Goal: Information Seeking & Learning: Learn about a topic

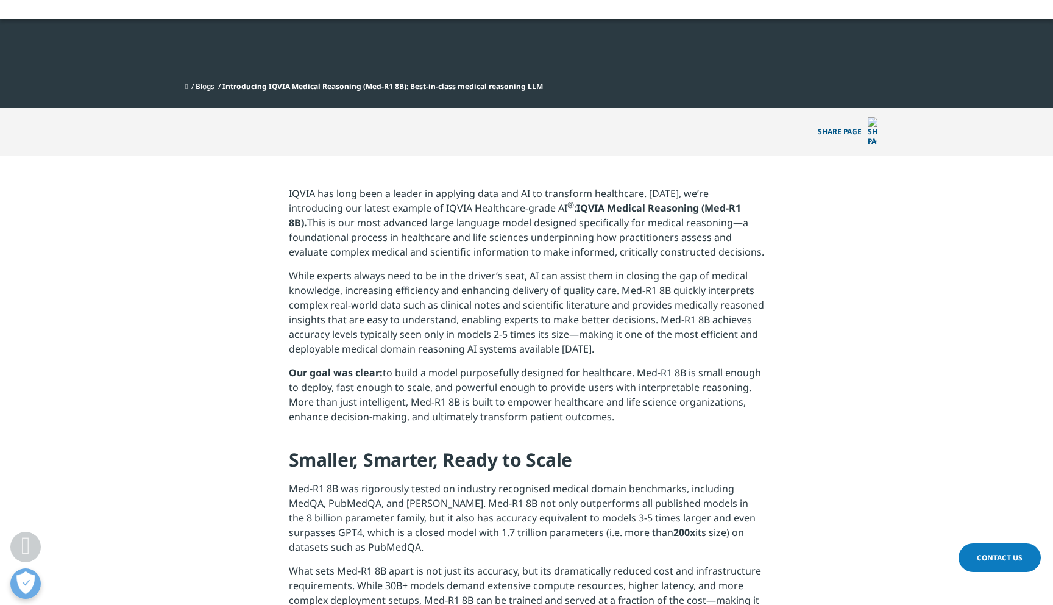
click at [307, 186] on p "IQVIA has long been a leader in applying data and AI to transform healthcare. T…" at bounding box center [527, 227] width 476 height 82
click at [655, 201] on strong "IQVIA Medical Reasoning (Med-R1 8B)." at bounding box center [515, 215] width 452 height 28
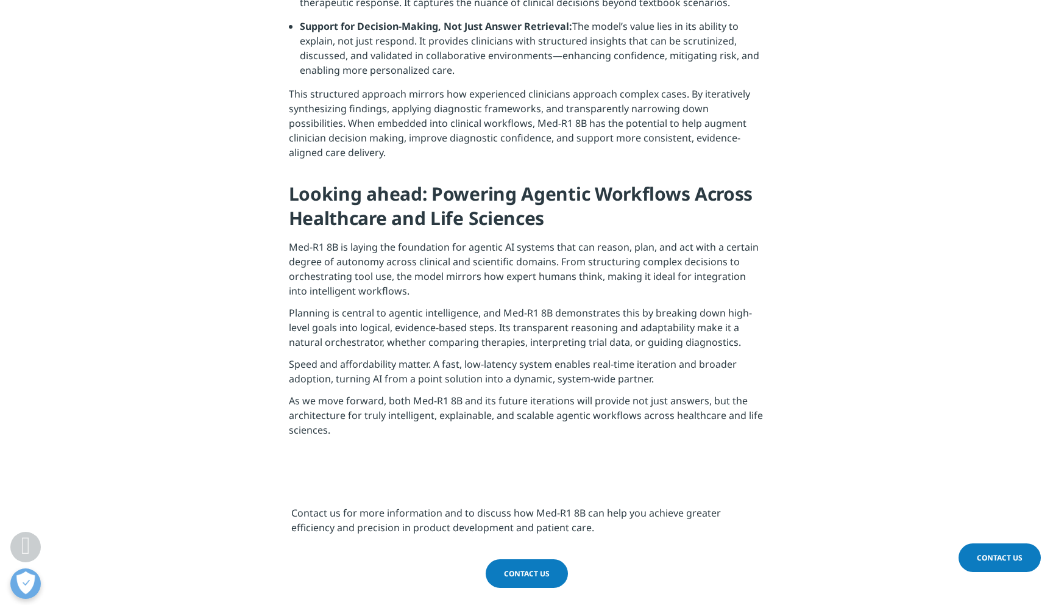
scroll to position [3611, 0]
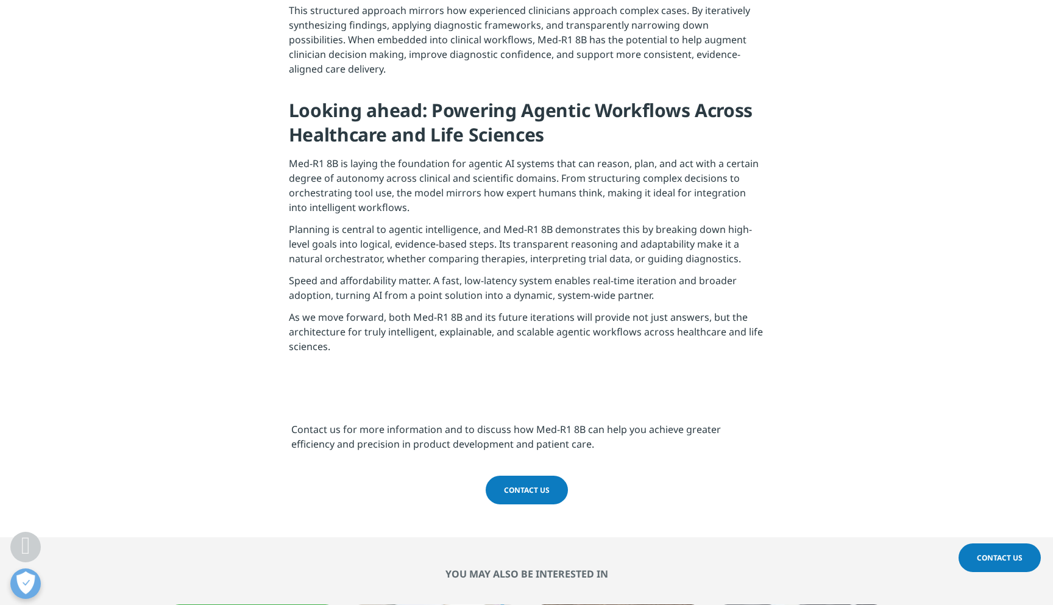
click at [295, 156] on p "Med-R1 8B is laying the foundation for agentic AI systems that can reason, plan…" at bounding box center [527, 189] width 476 height 66
drag, startPoint x: 295, startPoint y: 132, endPoint x: 327, endPoint y: 132, distance: 32.3
click at [327, 156] on p "Med-R1 8B is laying the foundation for agentic AI systems that can reason, plan…" at bounding box center [527, 189] width 476 height 66
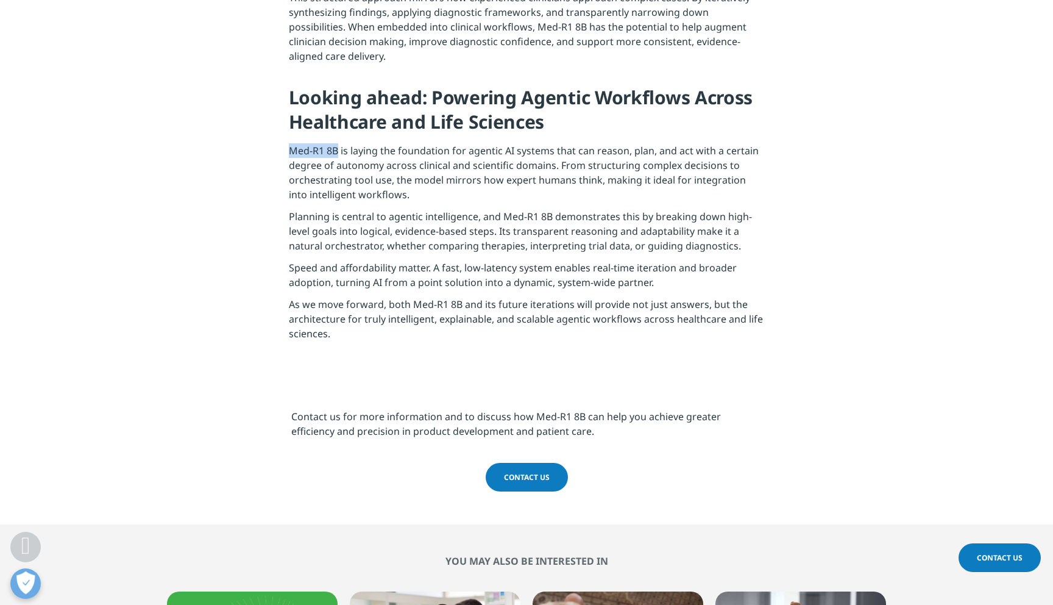
scroll to position [3613, 0]
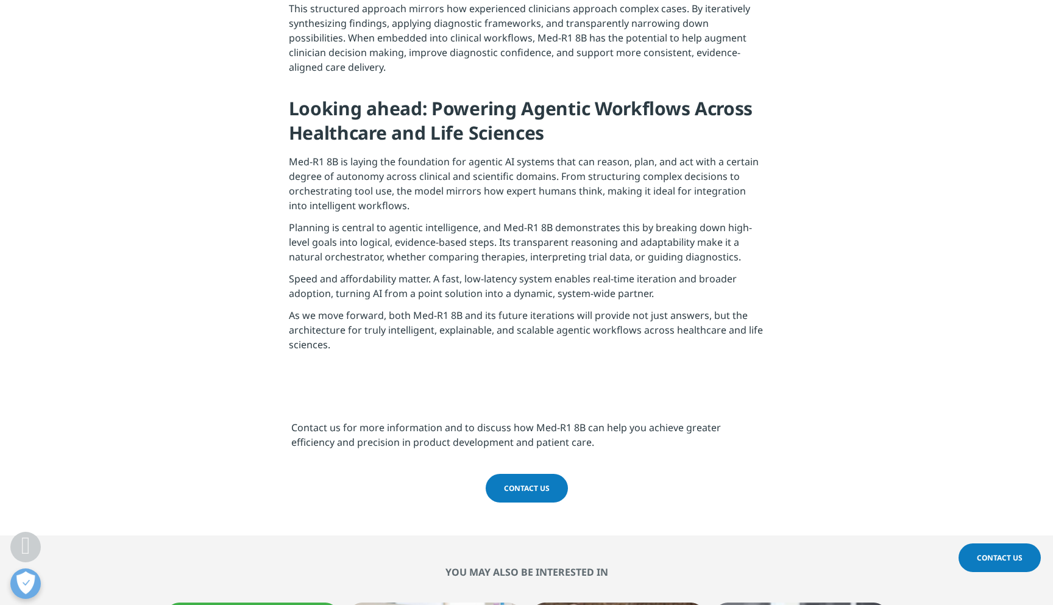
click at [580, 271] on p "Speed and affordability matter. A fast, low-latency system enables real-time it…" at bounding box center [527, 289] width 476 height 37
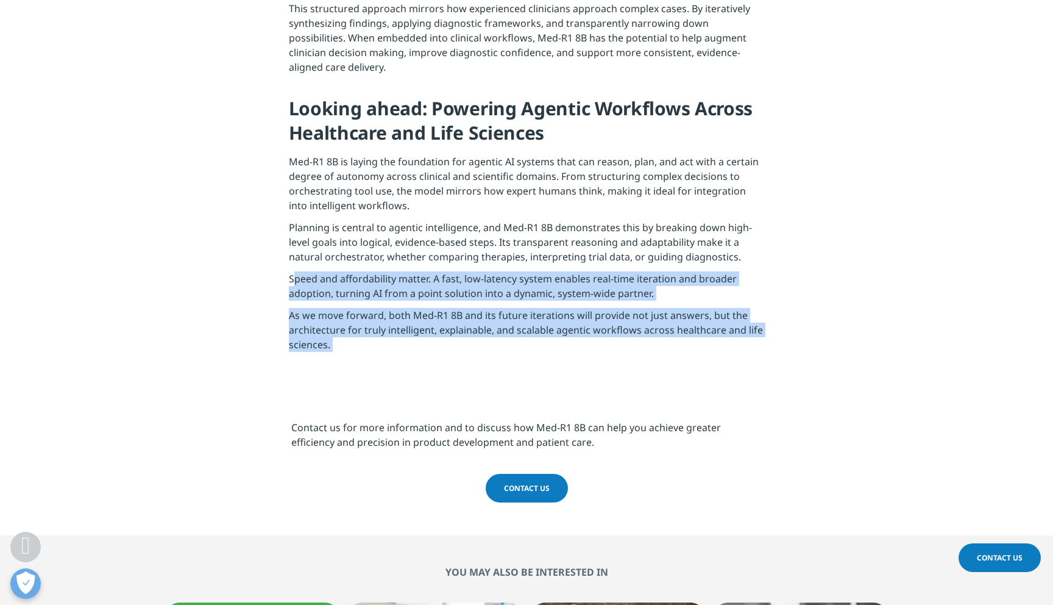
drag, startPoint x: 580, startPoint y: 267, endPoint x: 580, endPoint y: 318, distance: 51.2
click at [580, 318] on p "As we move forward, both Med-R1 8B and its future iterations will provide not j…" at bounding box center [527, 333] width 476 height 51
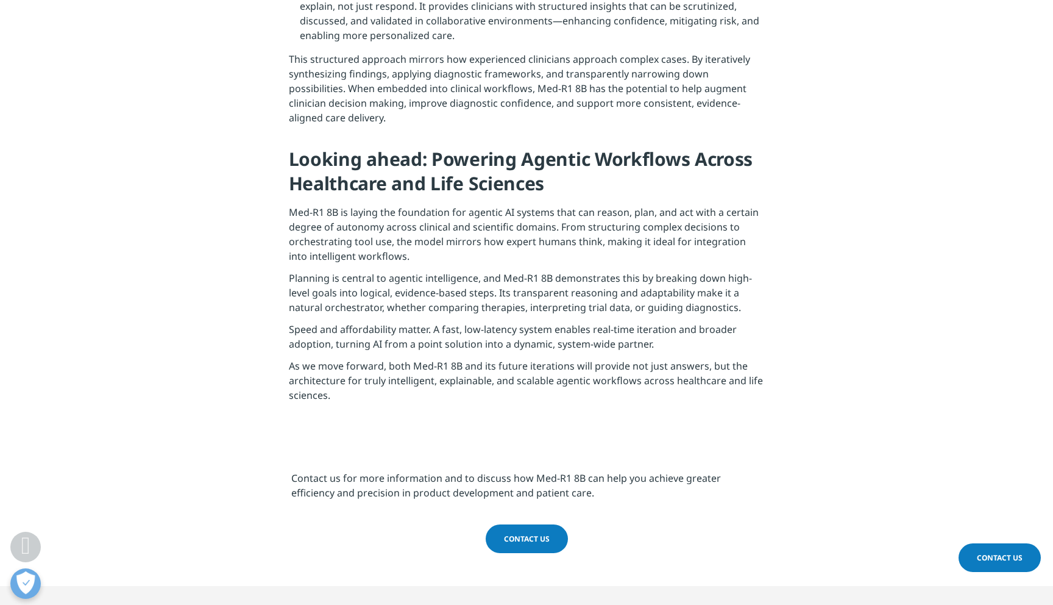
scroll to position [3462, 0]
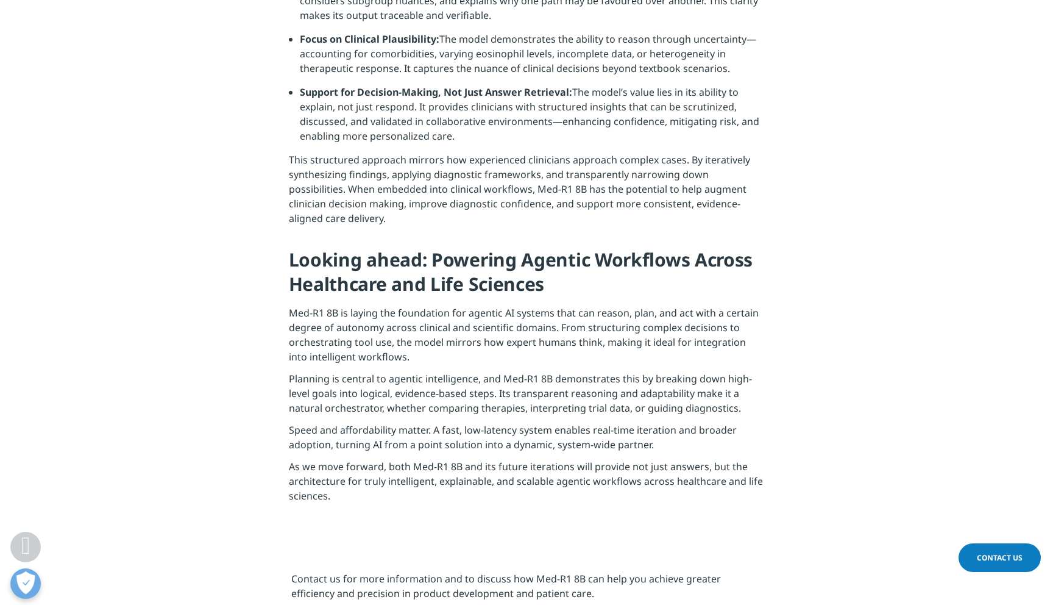
click at [580, 318] on p "Med-R1 8B is laying the foundation for agentic AI systems that can reason, plan…" at bounding box center [527, 338] width 476 height 66
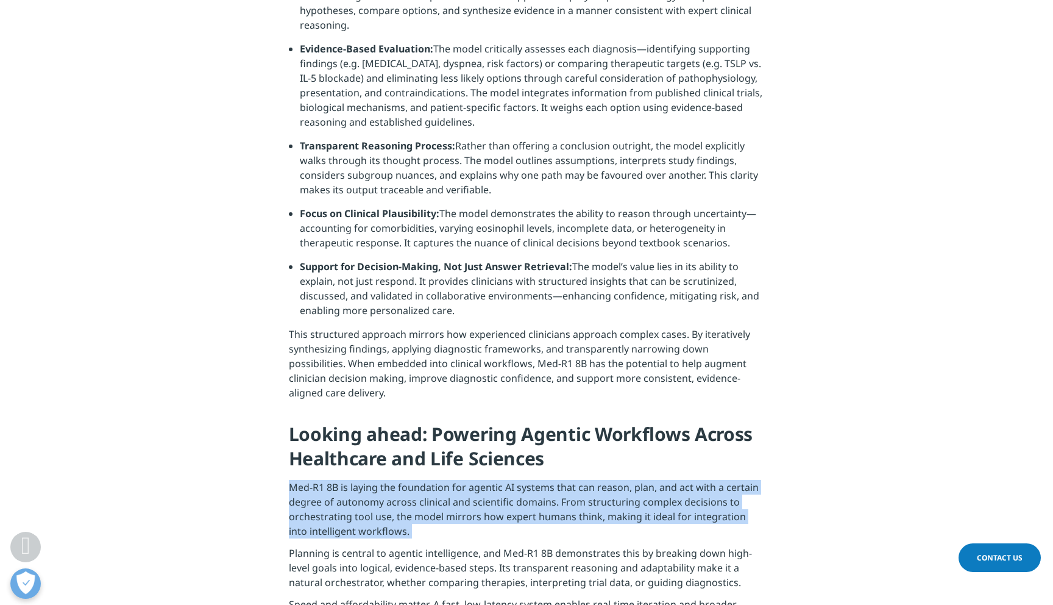
scroll to position [3268, 0]
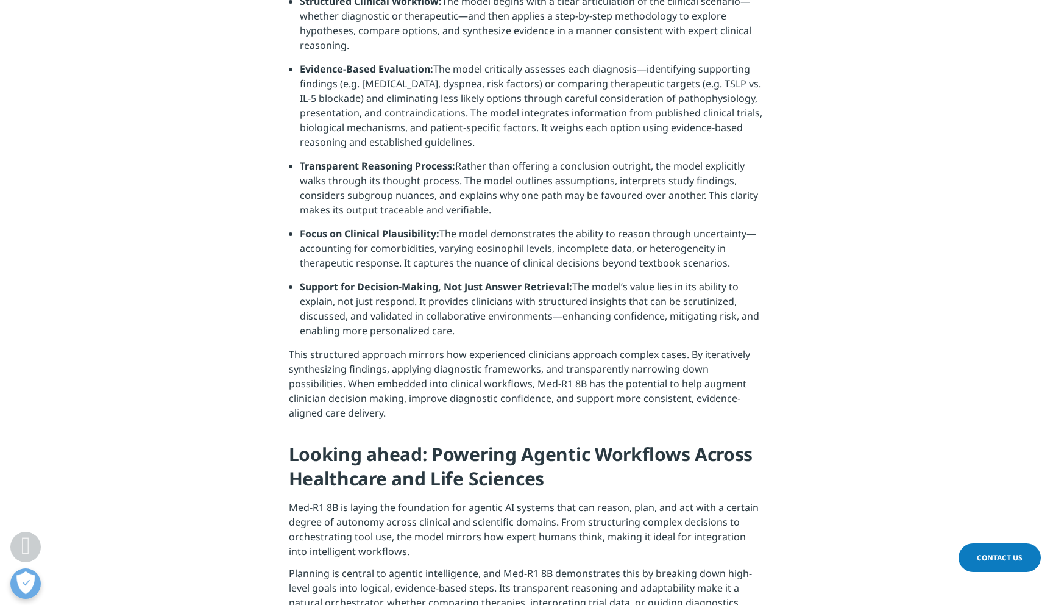
click at [574, 260] on li "Focus on Clinical Plausibility: The model demonstrates the ability to reason th…" at bounding box center [532, 252] width 465 height 53
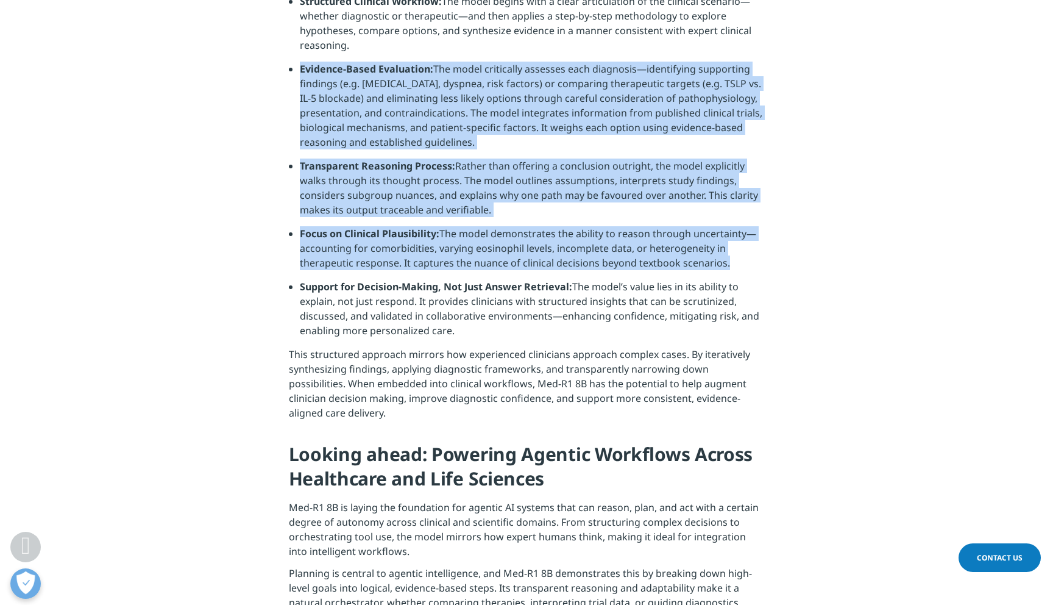
drag, startPoint x: 574, startPoint y: 260, endPoint x: 610, endPoint y: 103, distance: 161.2
click at [610, 104] on ul "Structured Clinical Workflow: The model begins with a clear articulation of the…" at bounding box center [527, 170] width 476 height 353
click at [610, 103] on li "Evidence-Based Evaluation: The model critically assesses each diagnosis—identif…" at bounding box center [532, 110] width 465 height 97
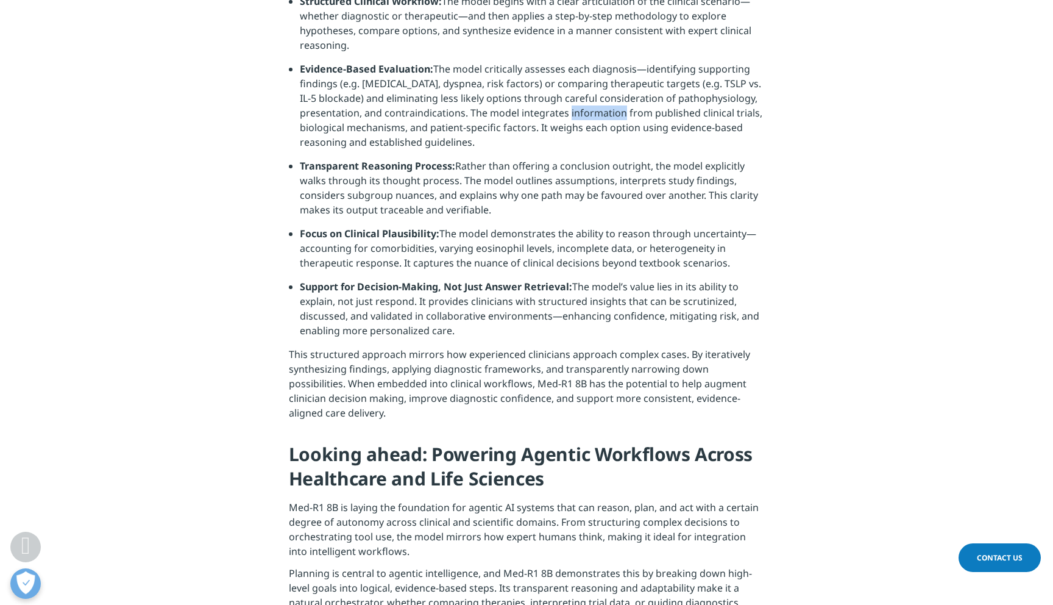
click at [610, 103] on li "Evidence-Based Evaluation: The model critically assesses each diagnosis—identif…" at bounding box center [532, 110] width 465 height 97
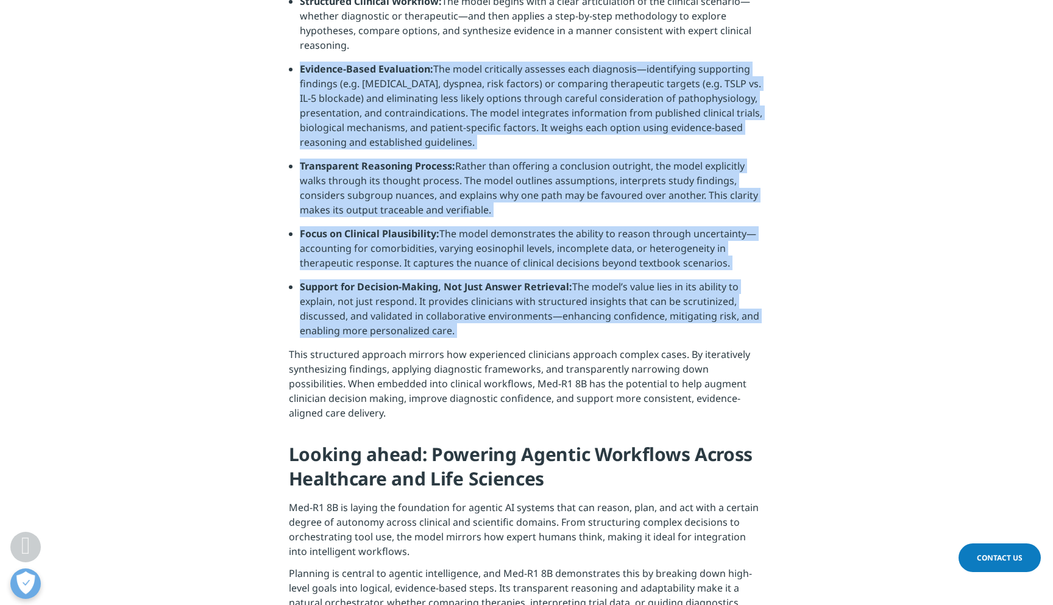
drag, startPoint x: 610, startPoint y: 103, endPoint x: 597, endPoint y: 323, distance: 220.4
click at [597, 321] on ul "Structured Clinical Workflow: The model begins with a clear articulation of the…" at bounding box center [527, 170] width 476 height 353
click at [597, 323] on li "Support for Decision-Making, Not Just Answer Retrieval: The model’s value lies …" at bounding box center [532, 313] width 465 height 68
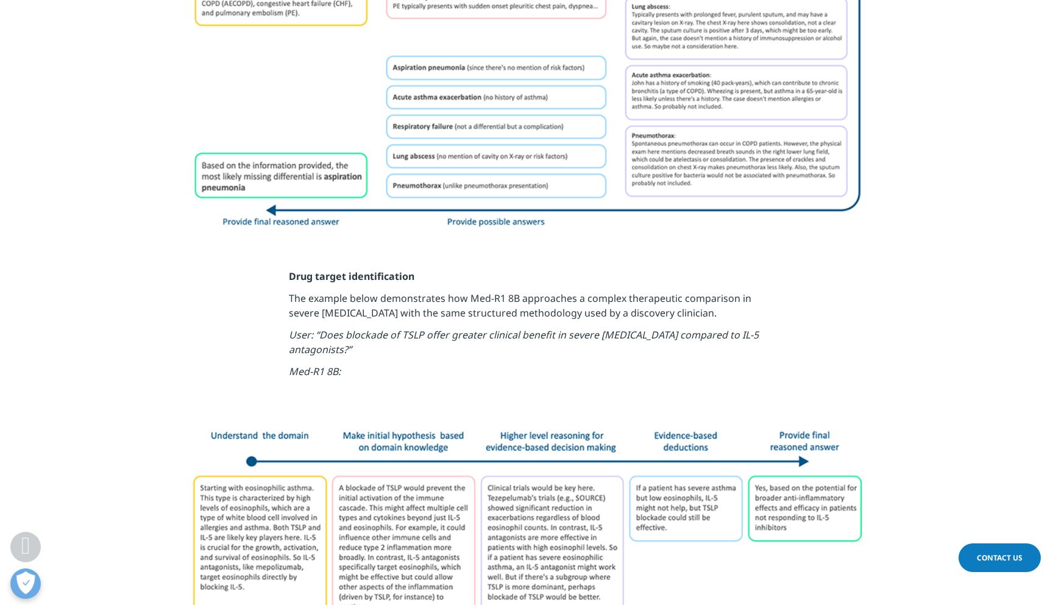
scroll to position [2390, 0]
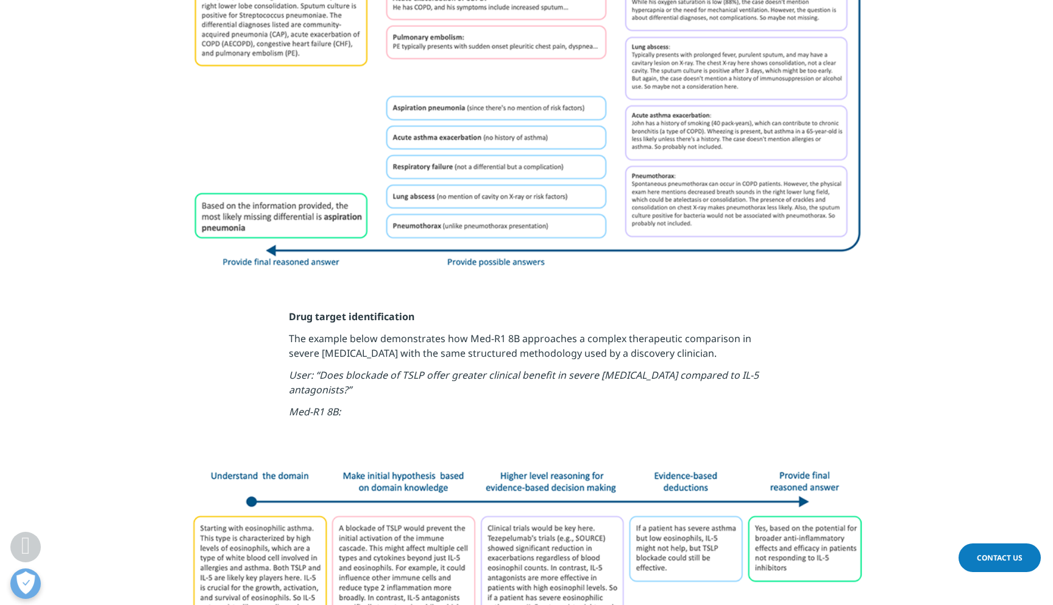
click at [597, 331] on p "The example below demonstrates how Med-R1 8B approaches a complex therapeutic c…" at bounding box center [527, 349] width 476 height 37
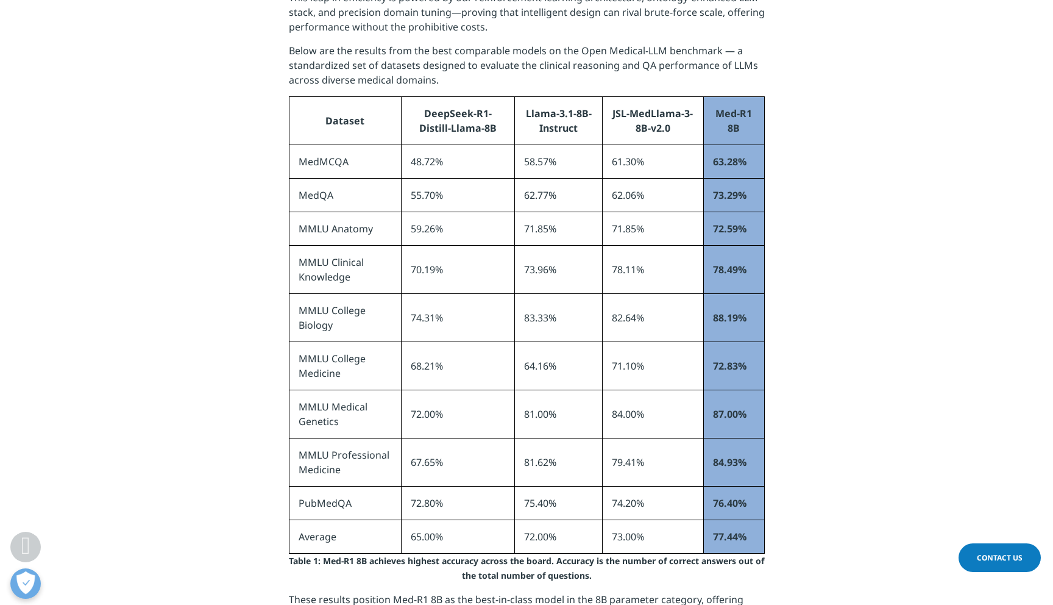
scroll to position [1087, 0]
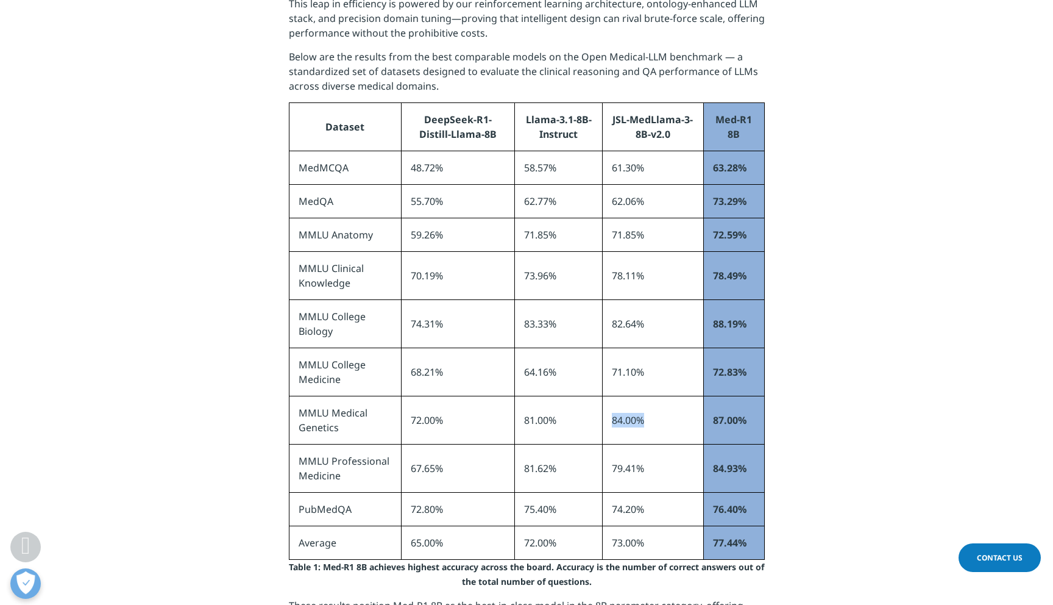
click at [645, 396] on td "84.00%" at bounding box center [652, 420] width 101 height 48
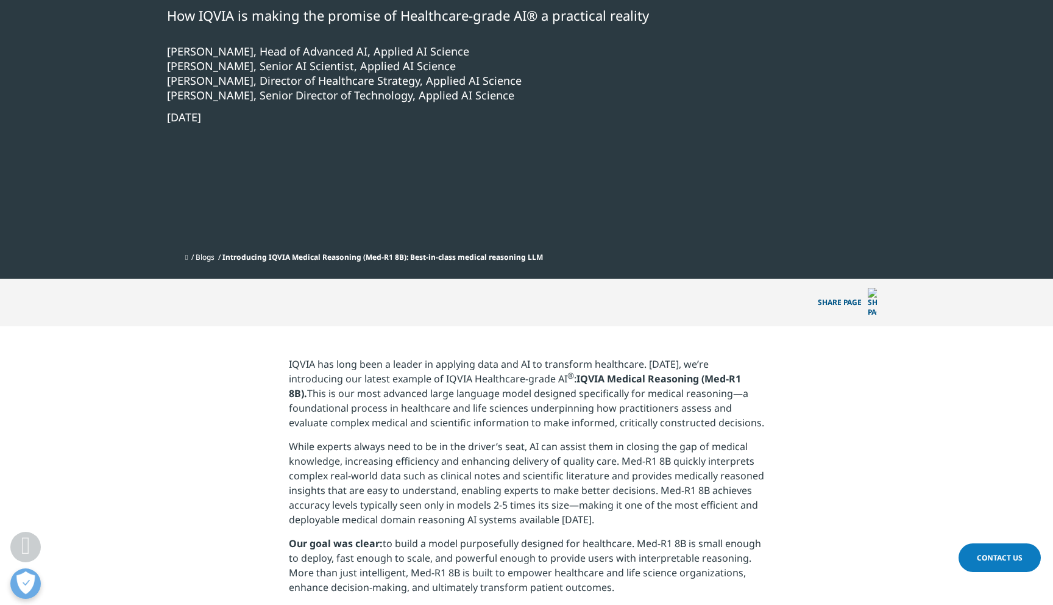
scroll to position [349, 0]
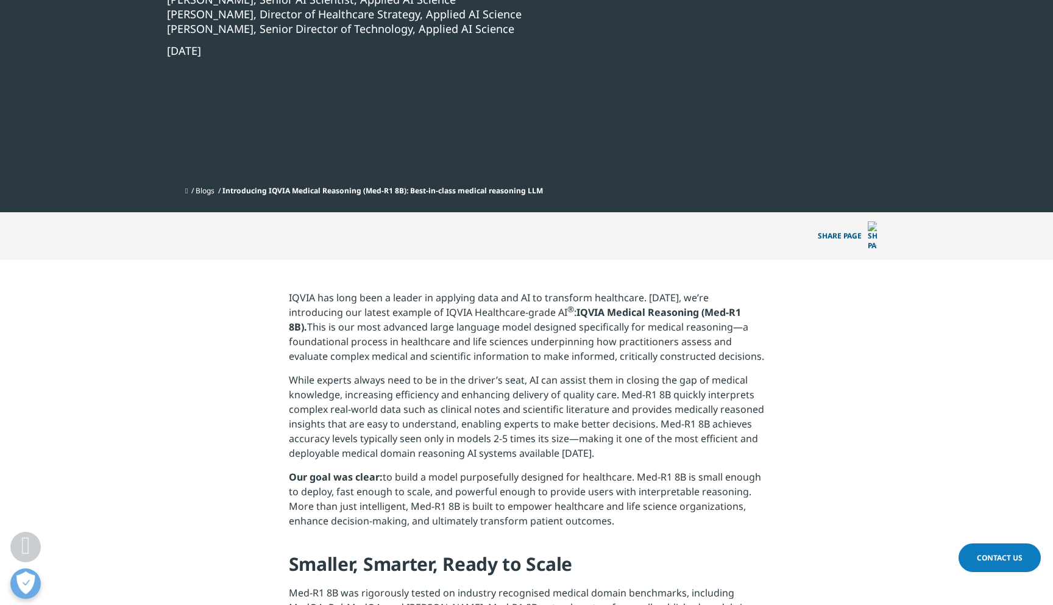
click at [575, 380] on p "While experts always need to be in the driver’s seat, AI can assist them in clo…" at bounding box center [527, 420] width 476 height 97
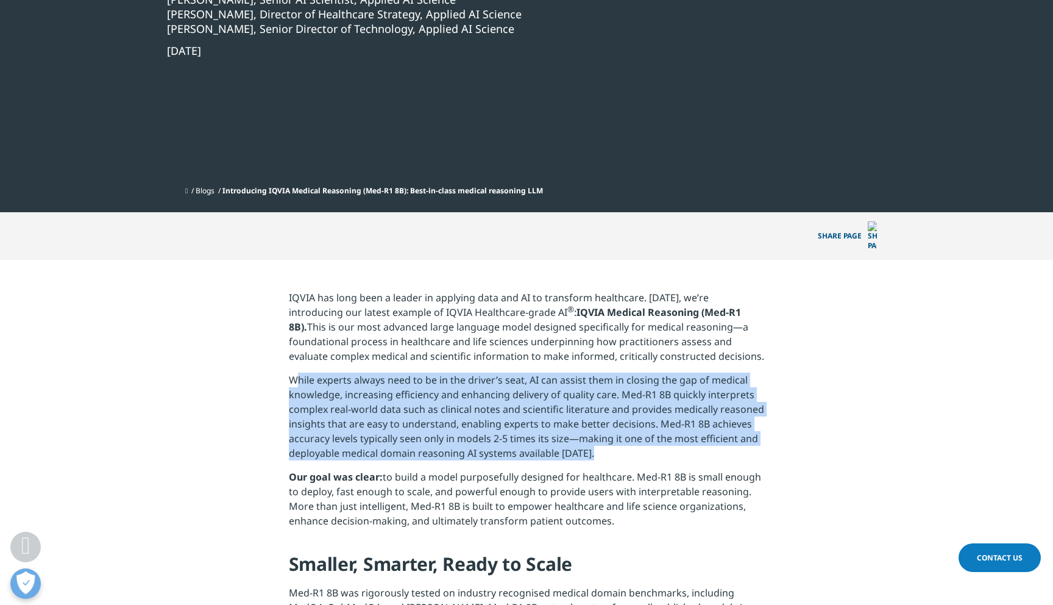
click at [575, 380] on p "While experts always need to be in the driver’s seat, AI can assist them in clo…" at bounding box center [527, 420] width 476 height 97
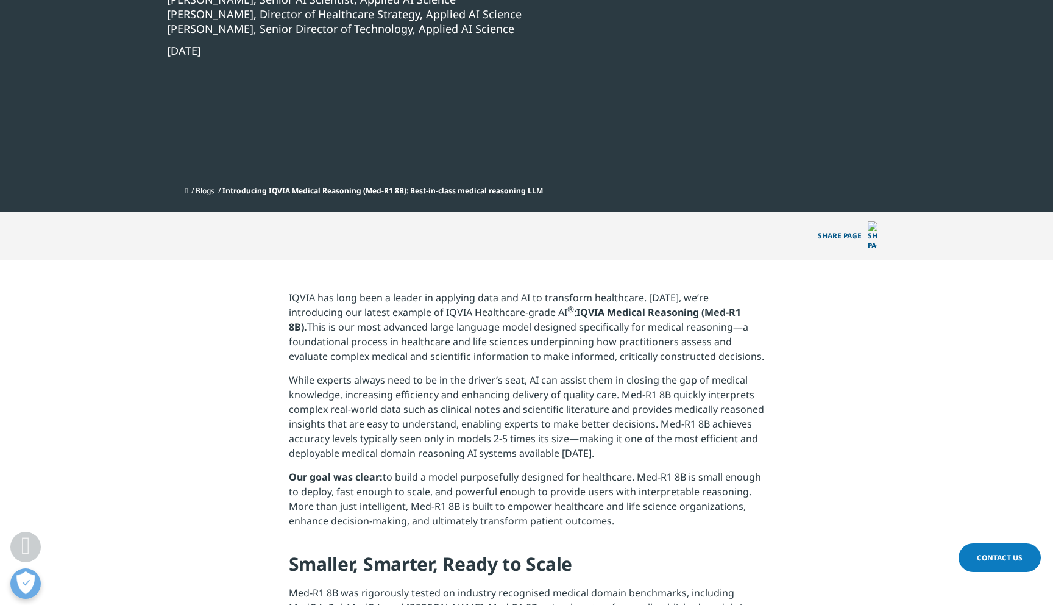
click at [575, 380] on p "While experts always need to be in the driver’s seat, AI can assist them in clo…" at bounding box center [527, 420] width 476 height 97
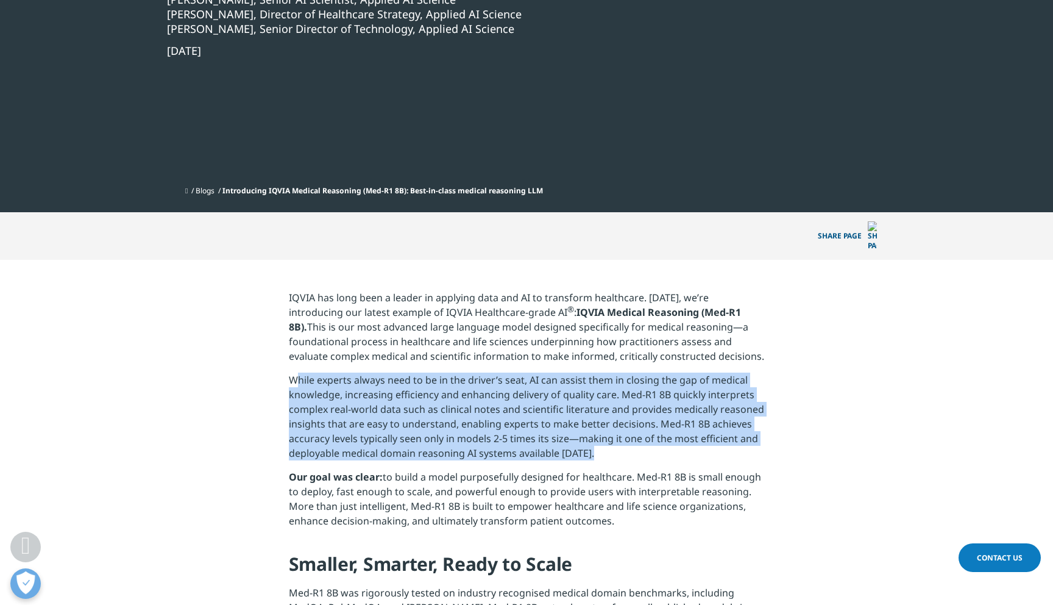
click at [575, 380] on p "While experts always need to be in the driver’s seat, AI can assist them in clo…" at bounding box center [527, 420] width 476 height 97
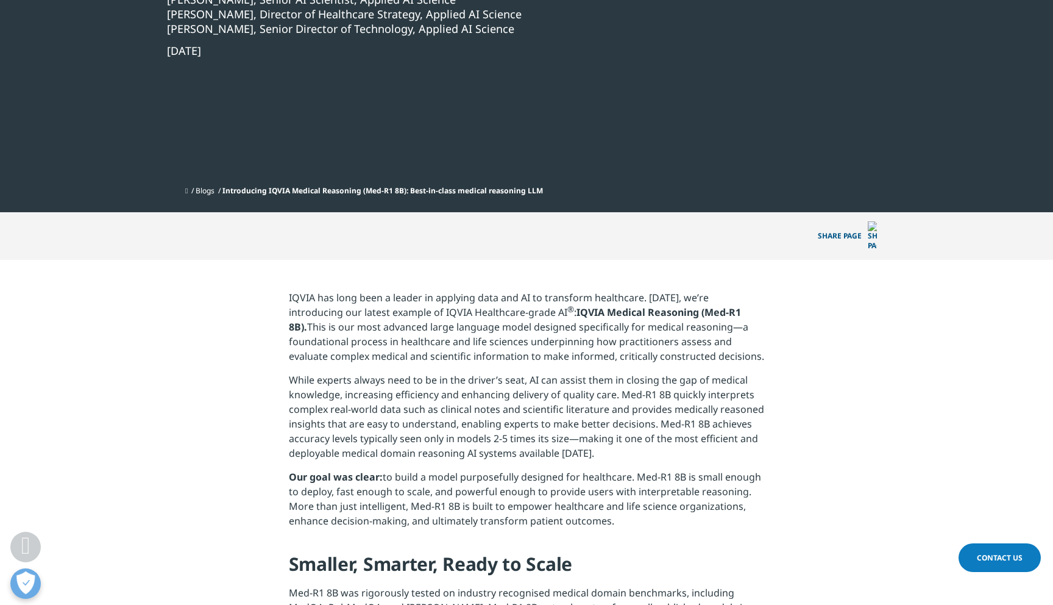
click at [575, 380] on p "While experts always need to be in the driver’s seat, AI can assist them in clo…" at bounding box center [527, 420] width 476 height 97
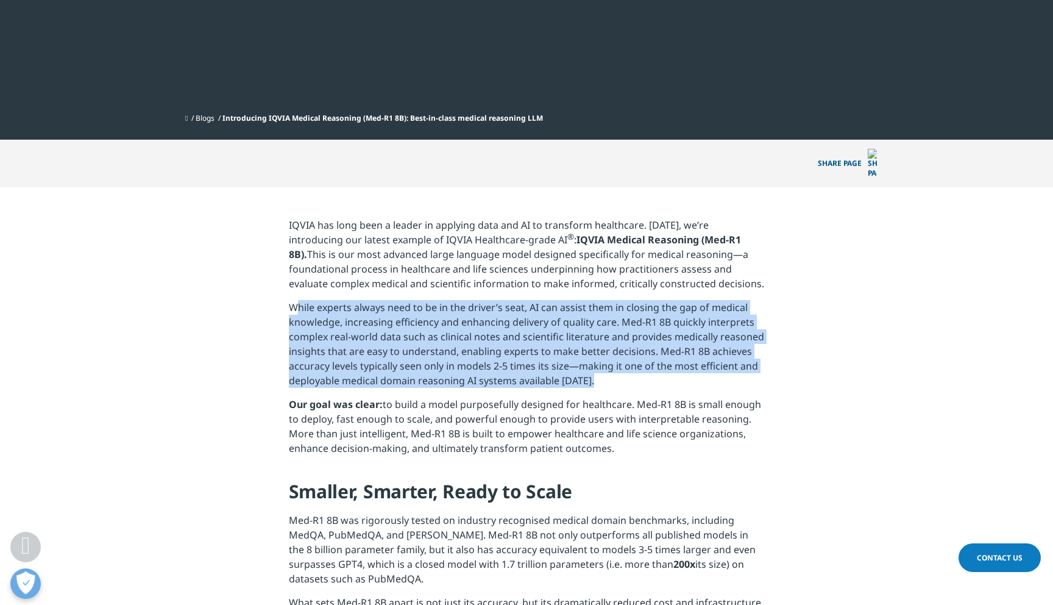
scroll to position [503, 0]
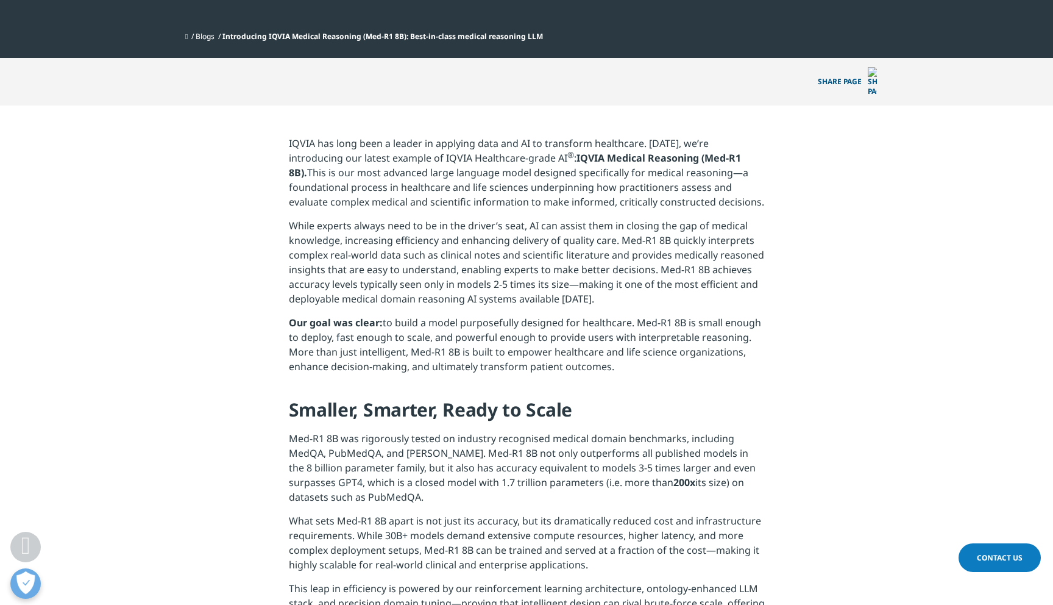
click at [574, 353] on p "Our goal was clear: to build a model purposefully designed for healthcare. Med-…" at bounding box center [527, 349] width 476 height 68
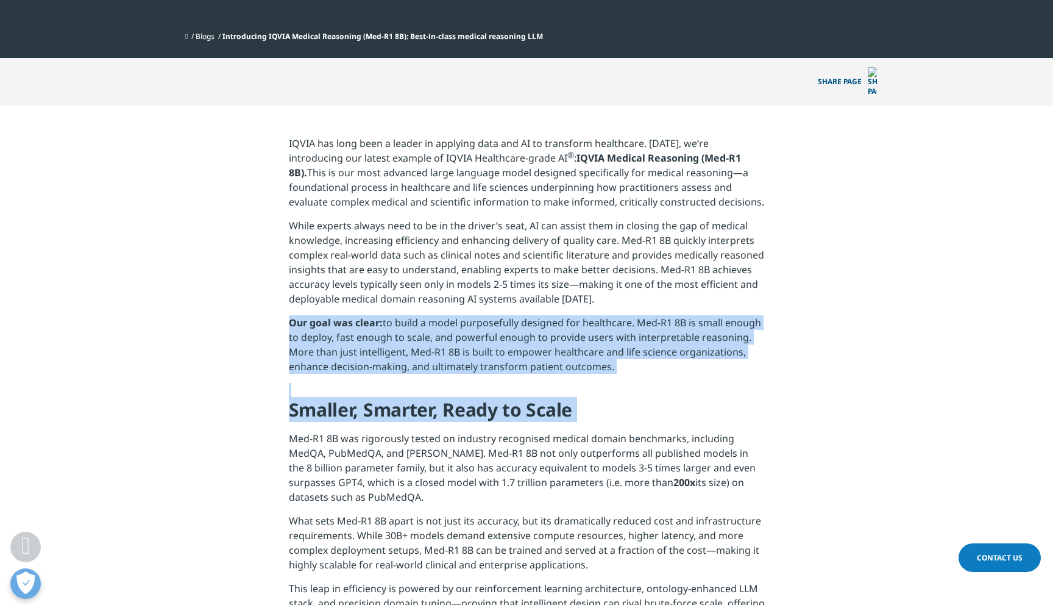
drag, startPoint x: 574, startPoint y: 353, endPoint x: 580, endPoint y: 408, distance: 55.2
click at [580, 408] on h4 "Smaller, Smarter, Ready to Scale" at bounding box center [527, 414] width 476 height 34
drag, startPoint x: 580, startPoint y: 408, endPoint x: 580, endPoint y: 318, distance: 90.2
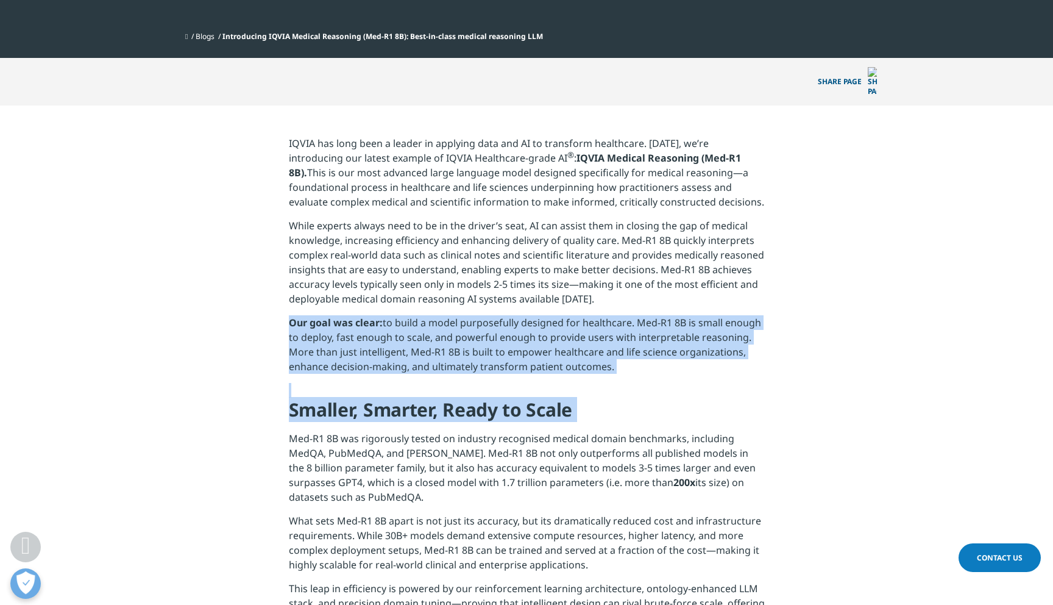
click at [580, 315] on p "Our goal was clear: to build a model purposefully designed for healthcare. Med-…" at bounding box center [527, 349] width 476 height 68
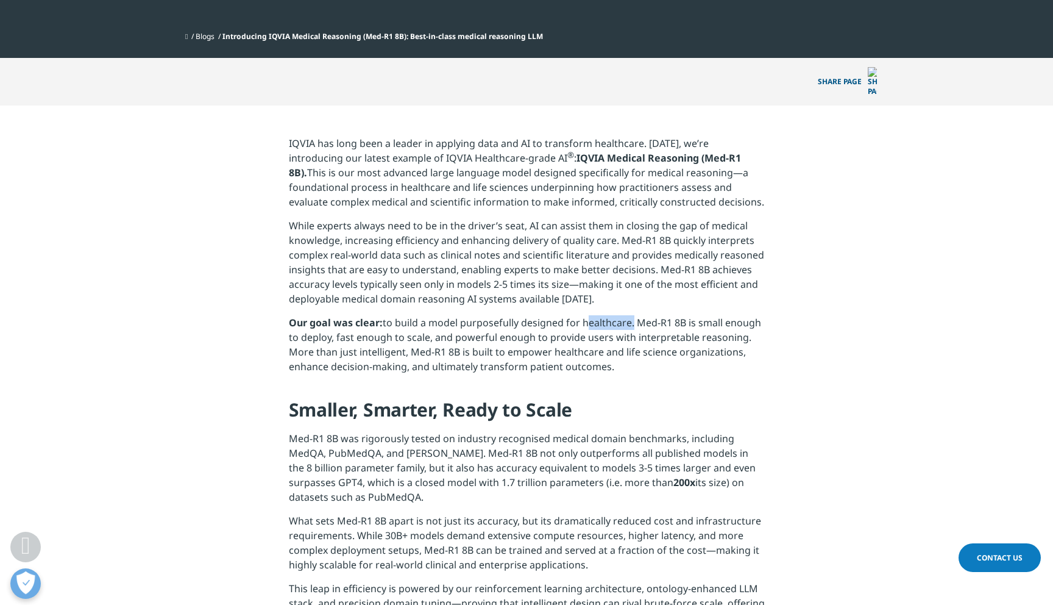
click at [580, 315] on p "Our goal was clear: to build a model purposefully designed for healthcare. Med-…" at bounding box center [527, 349] width 476 height 68
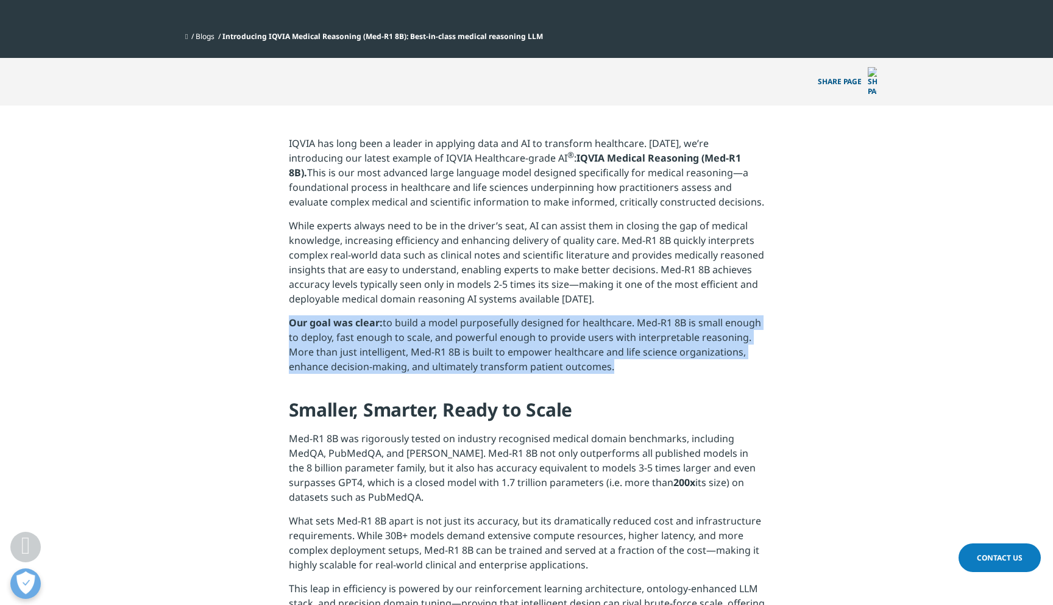
drag, startPoint x: 580, startPoint y: 313, endPoint x: 580, endPoint y: 363, distance: 50.0
click at [580, 363] on p "Our goal was clear: to build a model purposefully designed for healthcare. Med-…" at bounding box center [527, 349] width 476 height 68
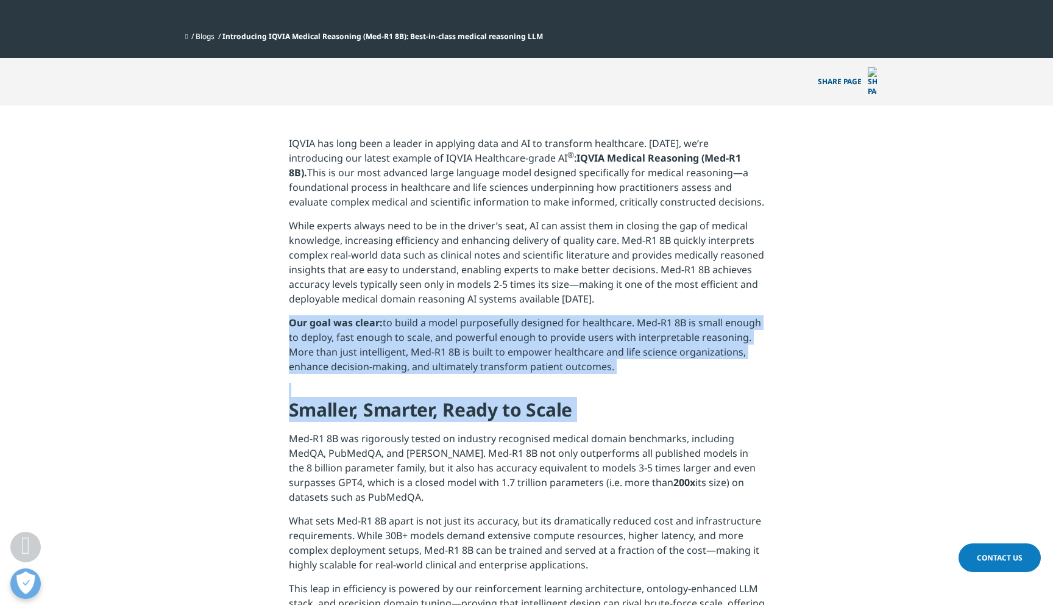
drag, startPoint x: 580, startPoint y: 363, endPoint x: 580, endPoint y: 396, distance: 32.9
click at [580, 397] on h4 "Smaller, Smarter, Ready to Scale" at bounding box center [527, 414] width 476 height 34
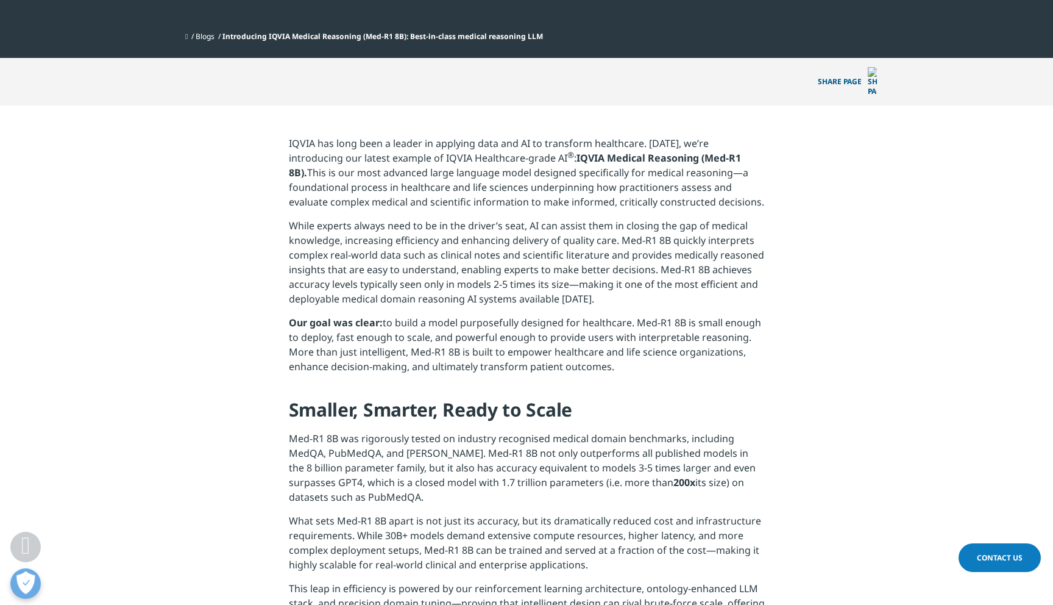
click at [580, 397] on h4 "Smaller, Smarter, Ready to Scale" at bounding box center [527, 414] width 476 height 34
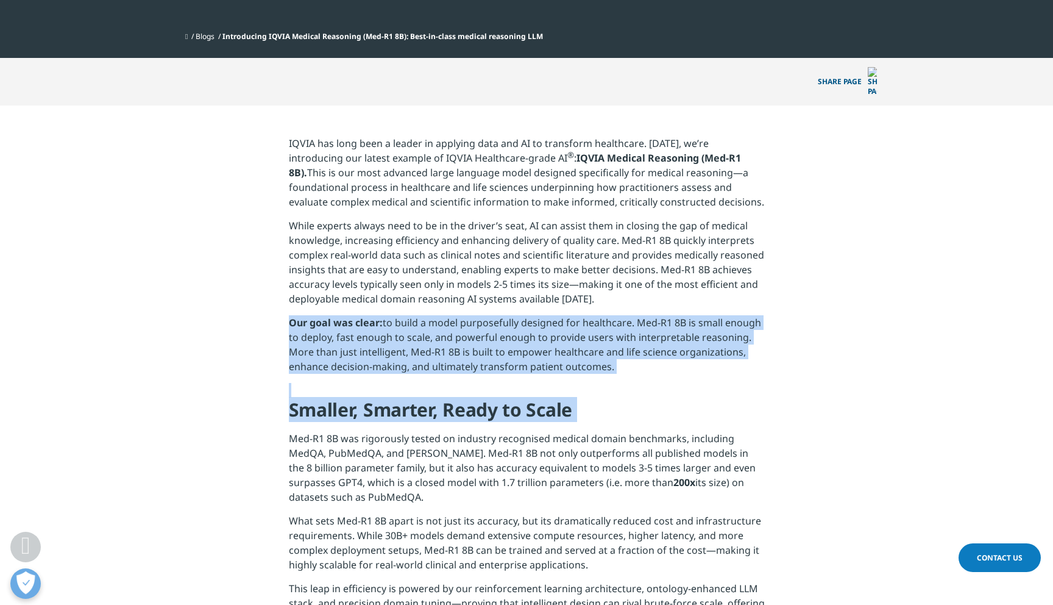
drag, startPoint x: 580, startPoint y: 396, endPoint x: 580, endPoint y: 325, distance: 70.7
click at [580, 325] on p "Our goal was clear: to build a model purposefully designed for healthcare. Med-…" at bounding box center [527, 349] width 476 height 68
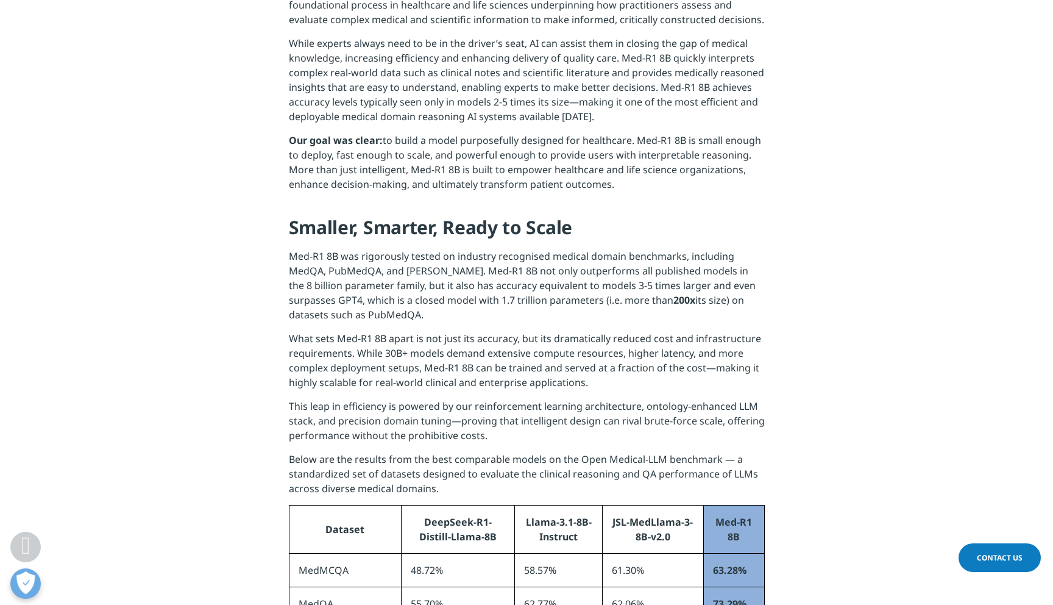
scroll to position [698, 0]
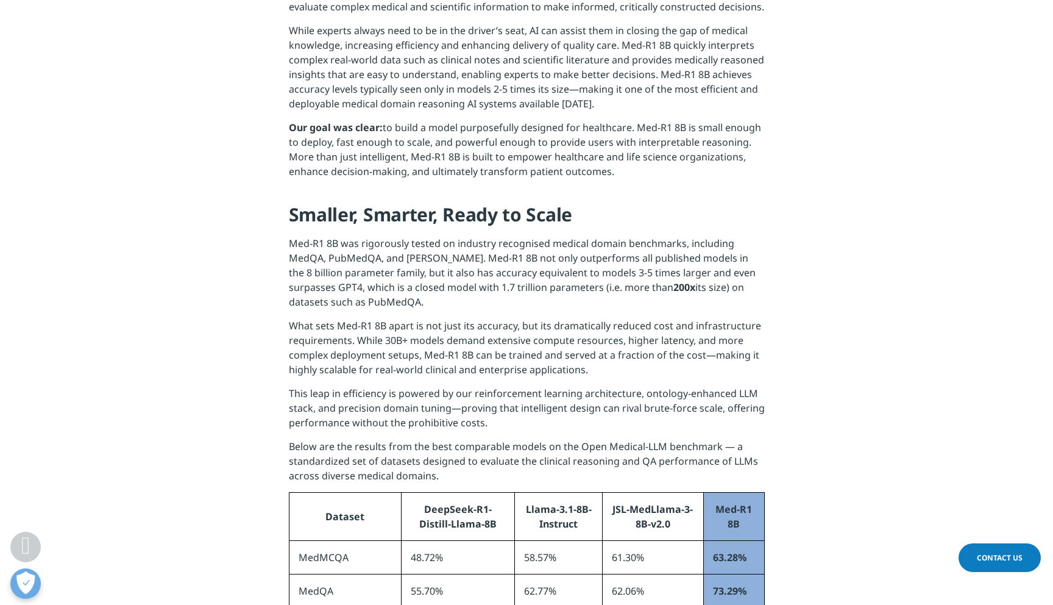
click at [580, 325] on p "What sets Med-R1 8B apart is not just its accuracy, but its dramatically reduce…" at bounding box center [527, 352] width 476 height 68
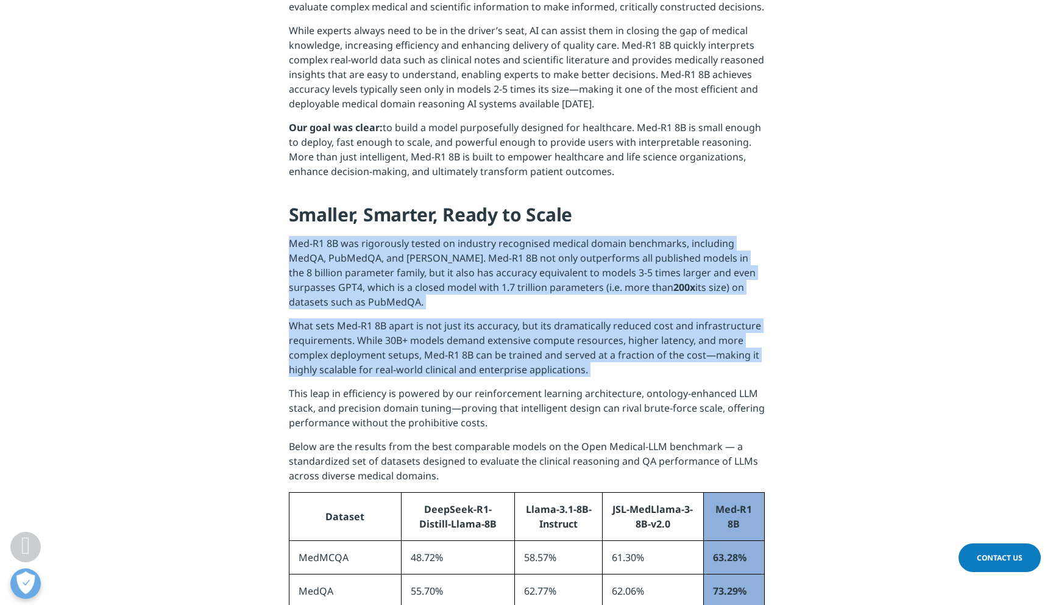
drag, startPoint x: 580, startPoint y: 325, endPoint x: 583, endPoint y: 281, distance: 44.6
click at [583, 281] on p "Med-R1 8B was rigorously tested on industry recognised medical domain benchmark…" at bounding box center [527, 277] width 476 height 82
drag, startPoint x: 583, startPoint y: 281, endPoint x: 583, endPoint y: 354, distance: 73.1
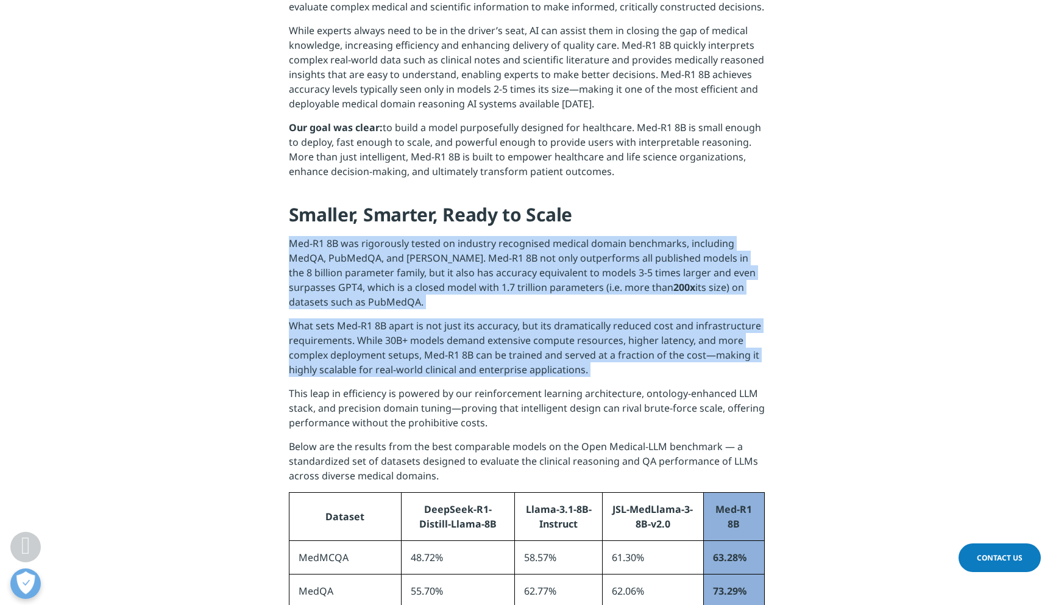
click at [583, 354] on p "What sets Med-R1 8B apart is not just its accuracy, but its dramatically reduce…" at bounding box center [527, 352] width 476 height 68
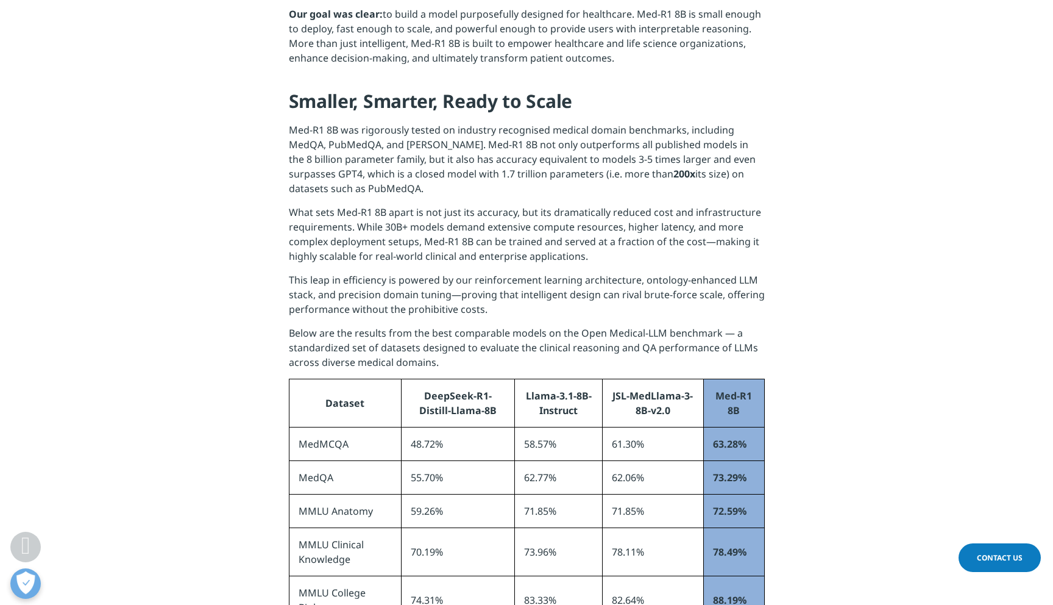
scroll to position [739, 0]
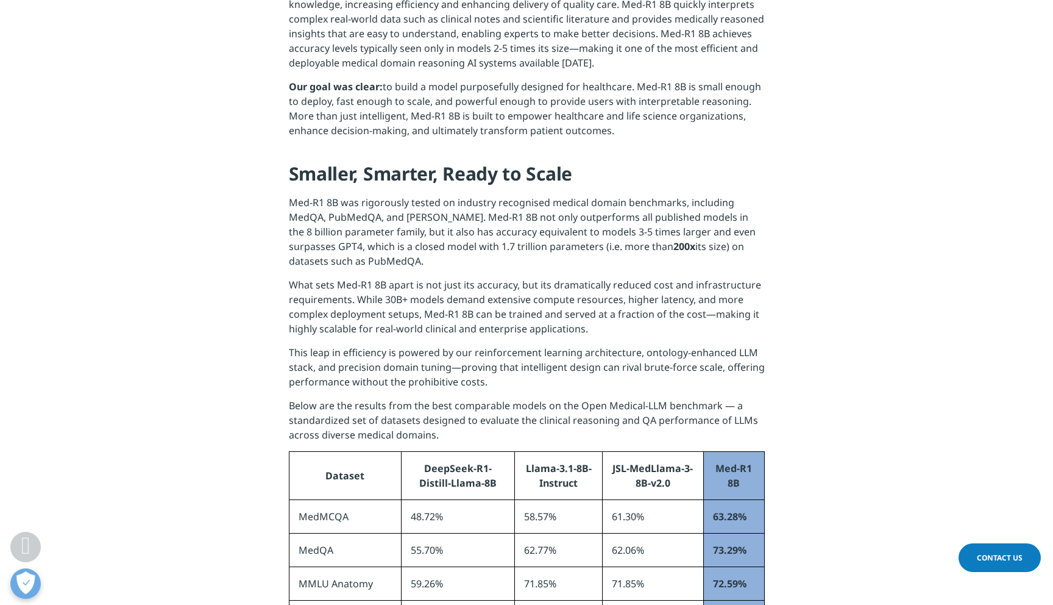
click at [583, 354] on p "This leap in efficiency is powered by our reinforcement learning architecture, …" at bounding box center [527, 371] width 476 height 53
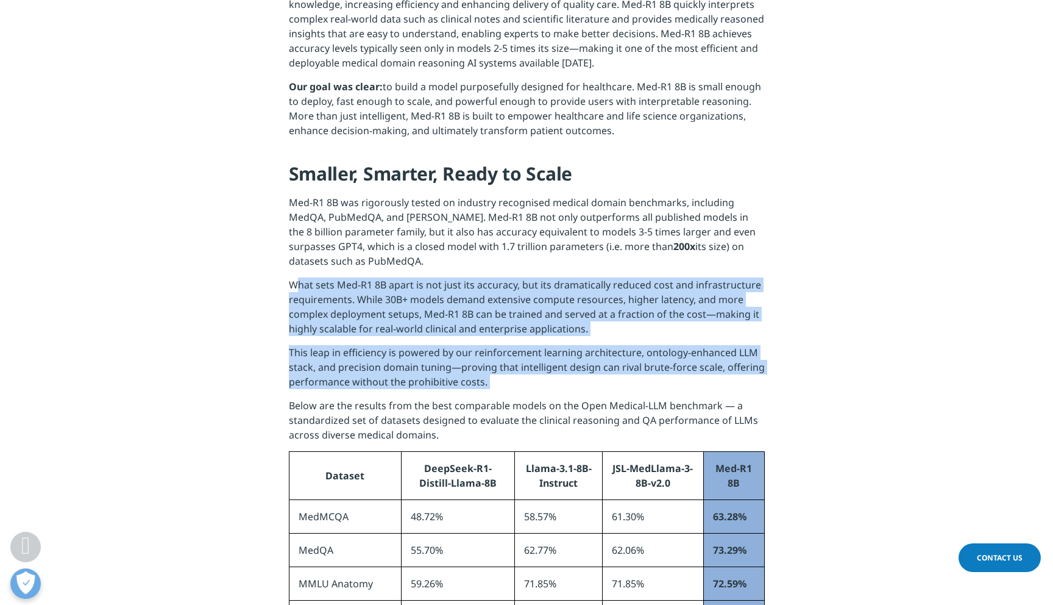
drag, startPoint x: 583, startPoint y: 354, endPoint x: 583, endPoint y: 236, distance: 117.6
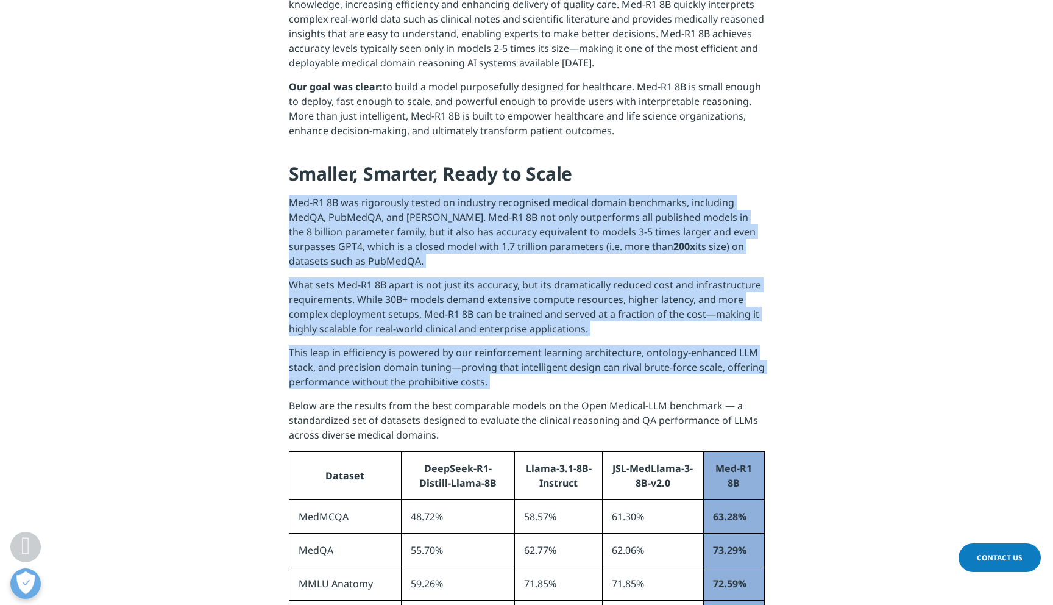
click at [583, 236] on p "Med-R1 8B was rigorously tested on industry recognised medical domain benchmark…" at bounding box center [527, 236] width 476 height 82
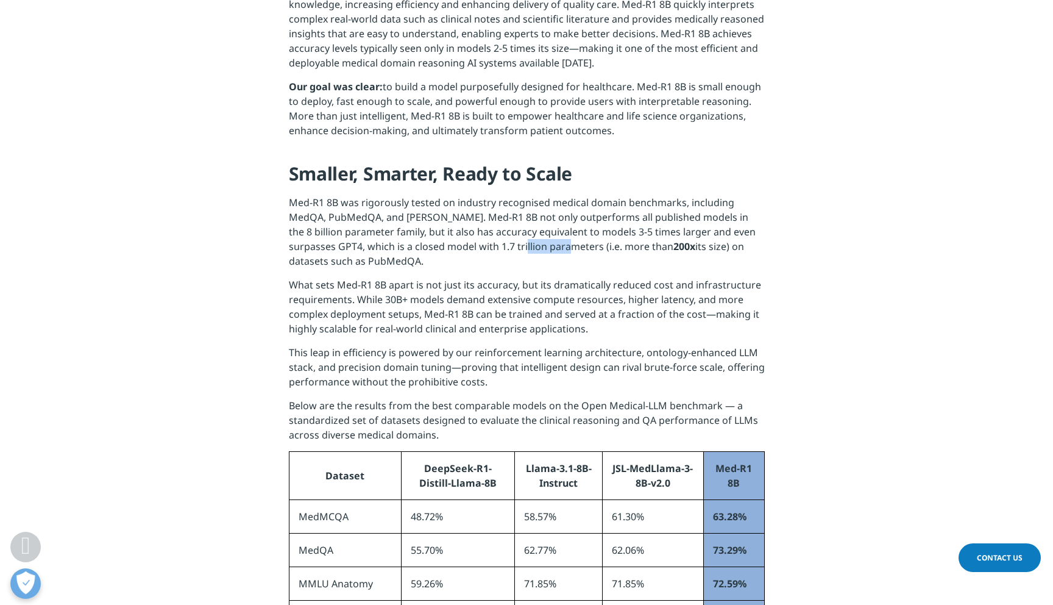
click at [583, 236] on p "Med-R1 8B was rigorously tested on industry recognised medical domain benchmark…" at bounding box center [527, 236] width 476 height 82
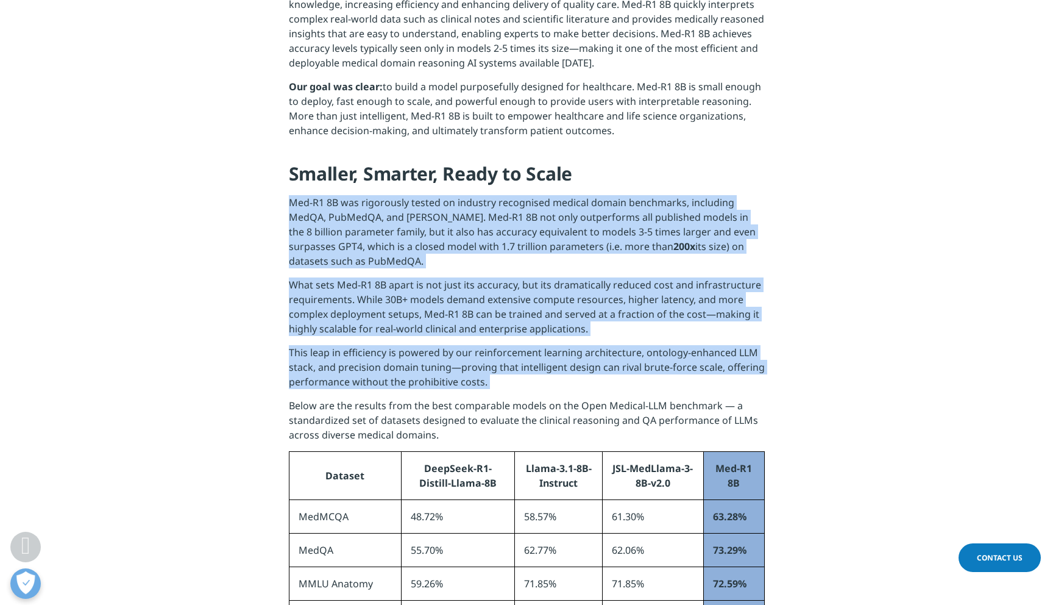
drag, startPoint x: 583, startPoint y: 236, endPoint x: 583, endPoint y: 384, distance: 147.5
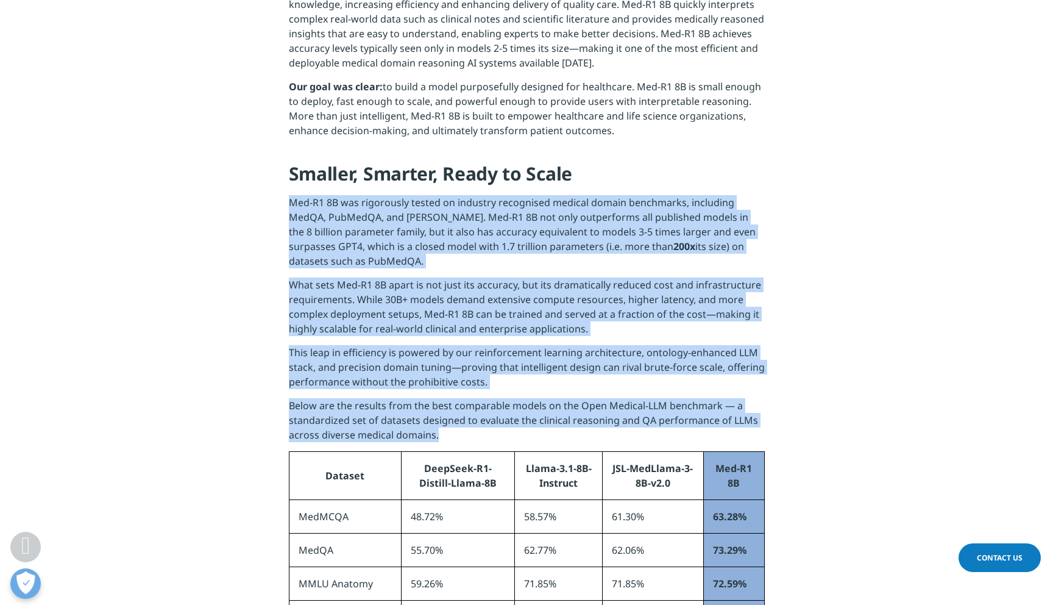
click at [583, 398] on p "Below are the results from the best comparable models on the Open Medical-LLM b…" at bounding box center [527, 424] width 476 height 53
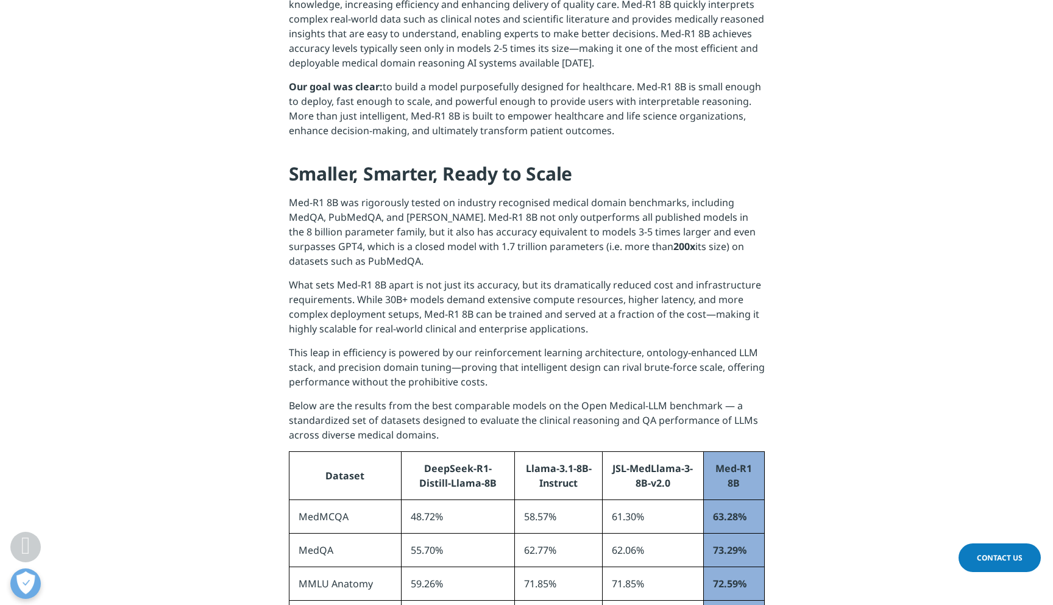
click at [583, 398] on p "Below are the results from the best comparable models on the Open Medical-LLM b…" at bounding box center [527, 424] width 476 height 53
drag, startPoint x: 583, startPoint y: 384, endPoint x: 667, endPoint y: 385, distance: 84.1
click at [669, 398] on p "Below are the results from the best comparable models on the Open Medical-LLM b…" at bounding box center [527, 424] width 476 height 53
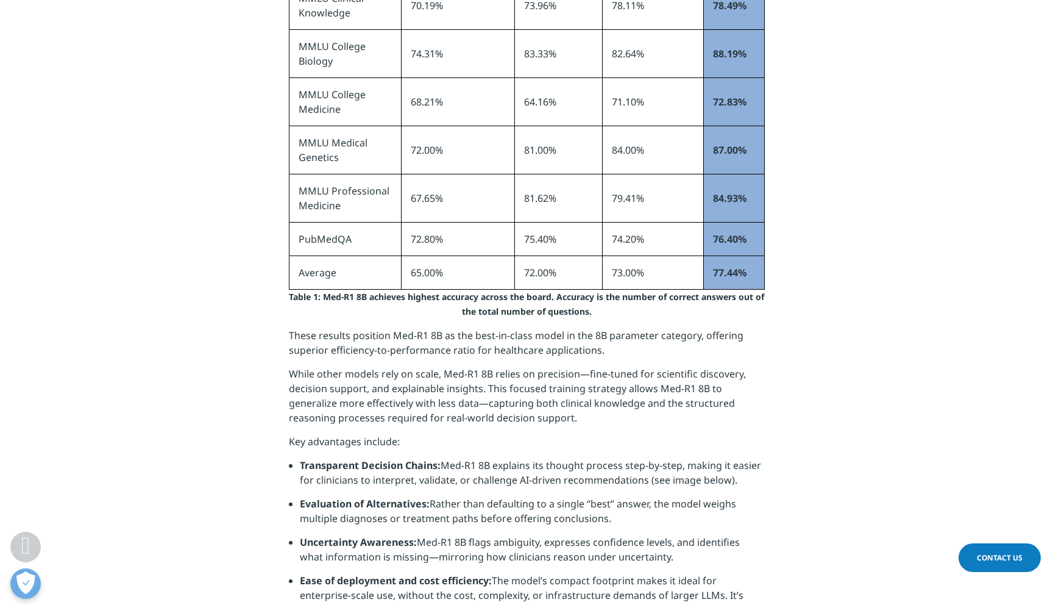
scroll to position [1379, 0]
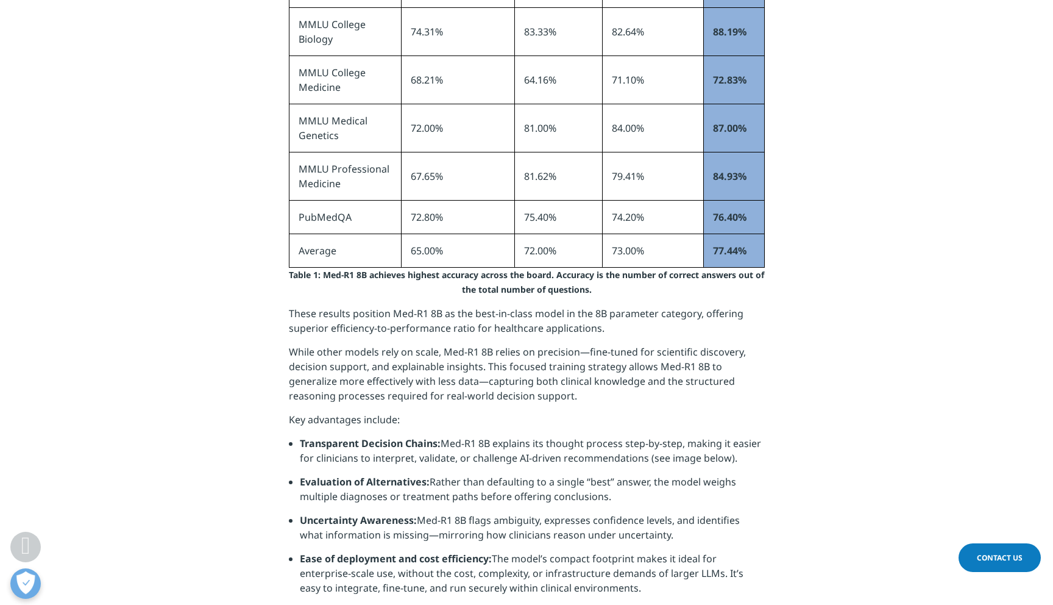
click at [585, 358] on p "While other models rely on scale, Med-R1 8B relies on precision—fine-tuned for …" at bounding box center [527, 378] width 476 height 68
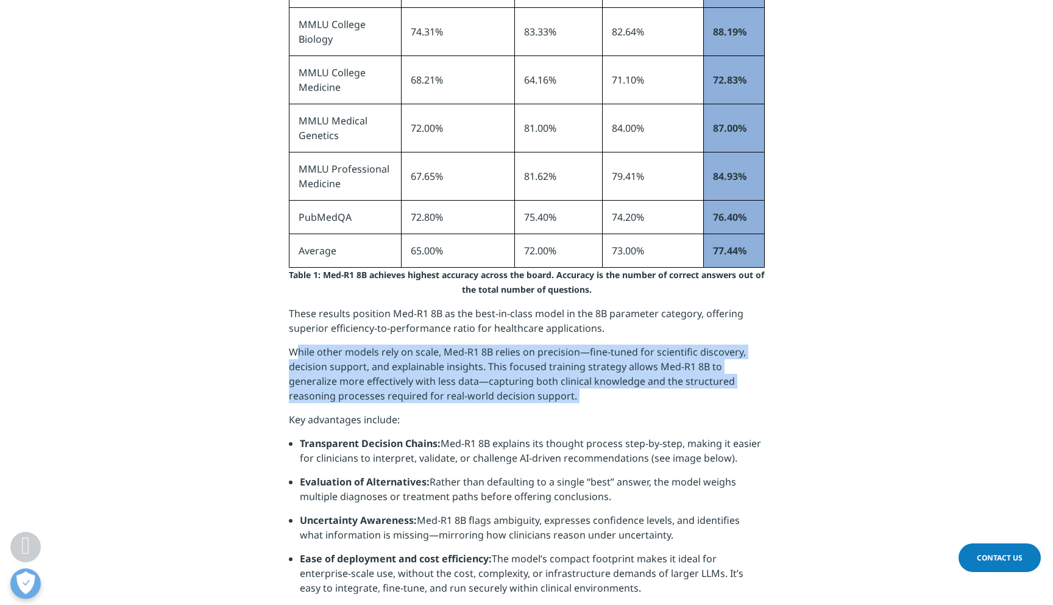
click at [585, 358] on p "While other models rely on scale, Med-R1 8B relies on precision—fine-tuned for …" at bounding box center [527, 378] width 476 height 68
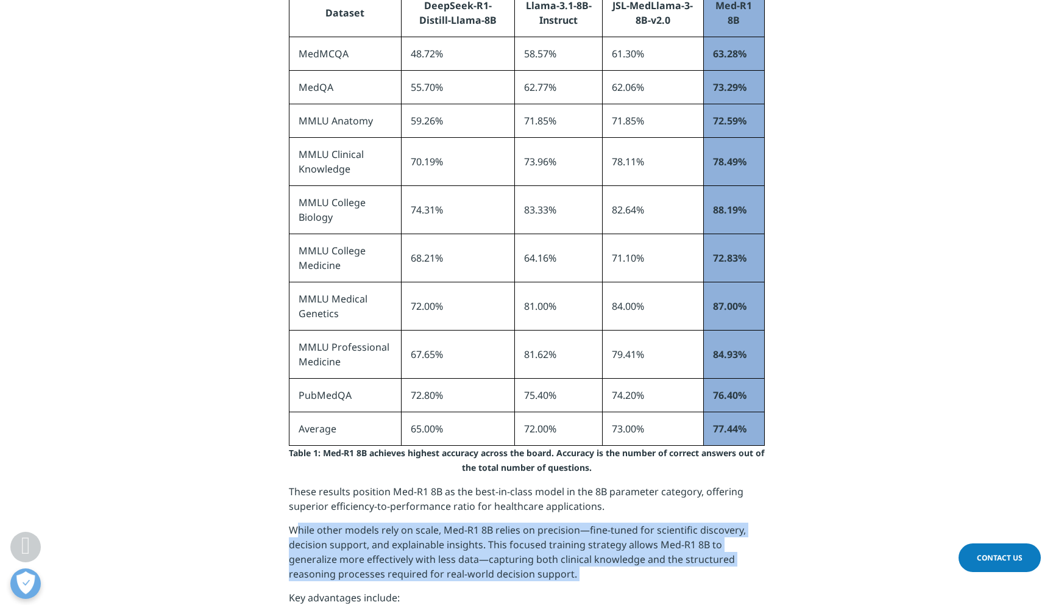
scroll to position [1204, 0]
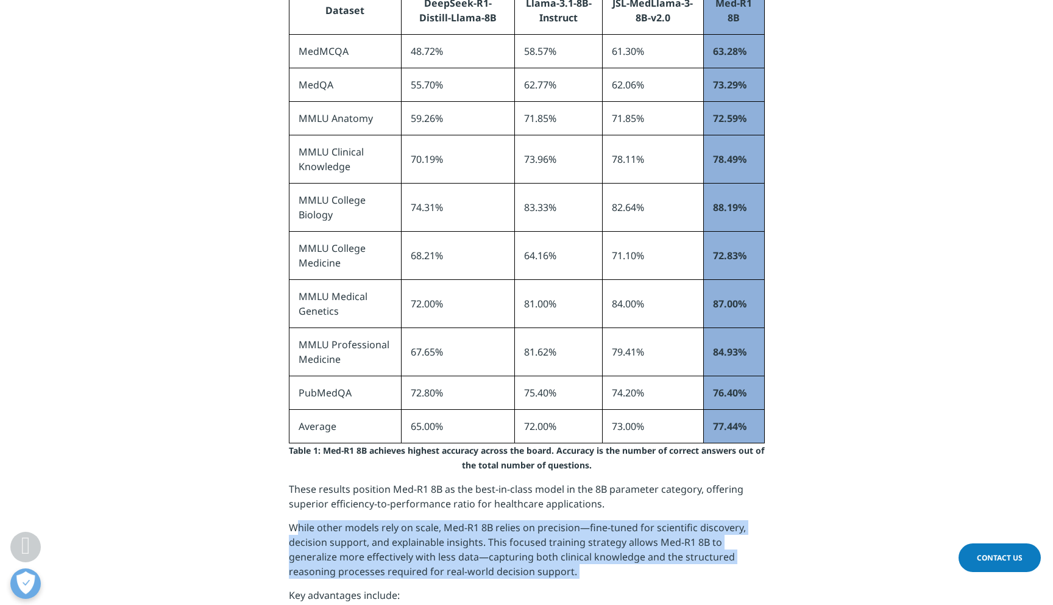
click at [549, 460] on p "Table 1: Med-R1 8B achieves highest accuracy across the board. Accuracy is the …" at bounding box center [527, 462] width 476 height 38
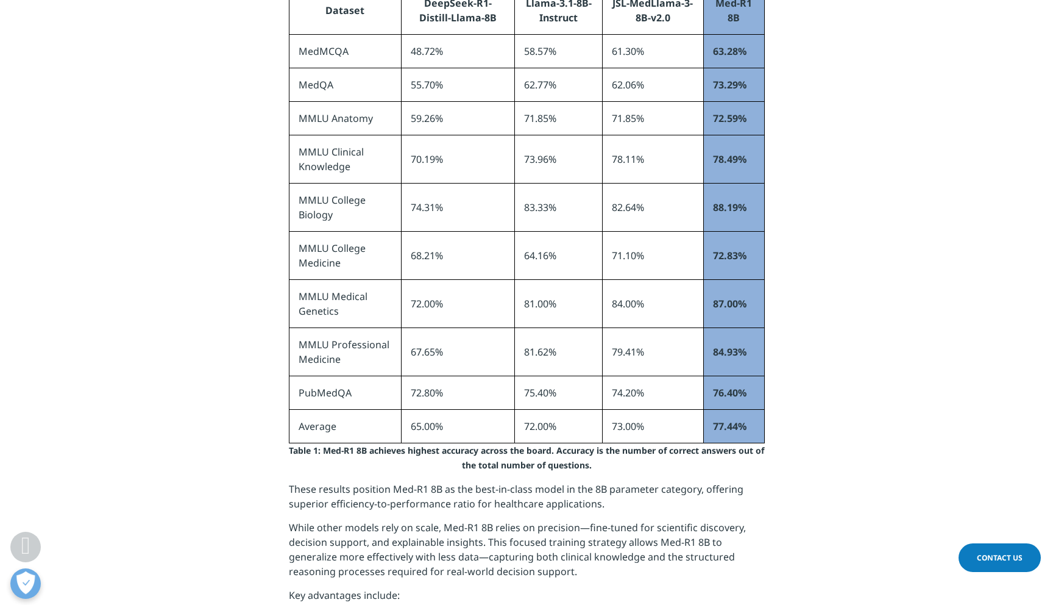
click at [549, 460] on p "Table 1: Med-R1 8B achieves highest accuracy across the board. Accuracy is the …" at bounding box center [527, 462] width 476 height 38
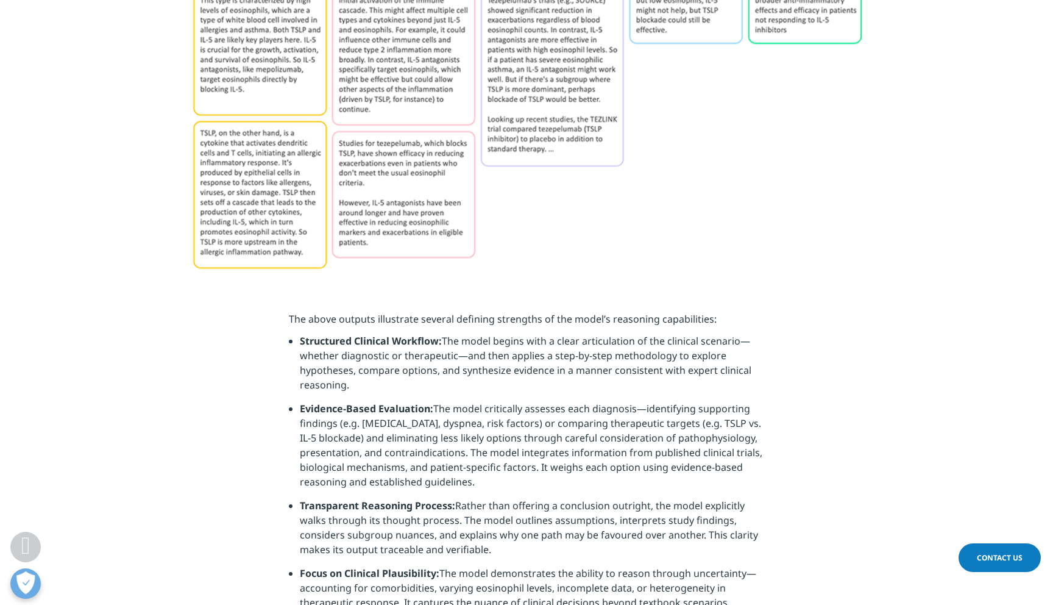
scroll to position [3071, 0]
